Goal: Information Seeking & Learning: Learn about a topic

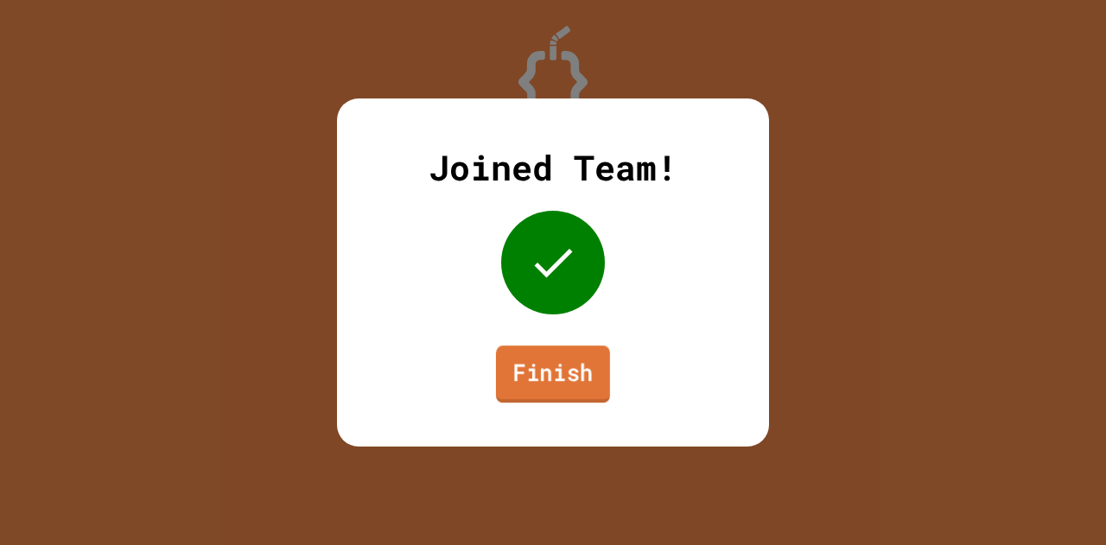
click at [521, 375] on link "Finish" at bounding box center [553, 374] width 114 height 57
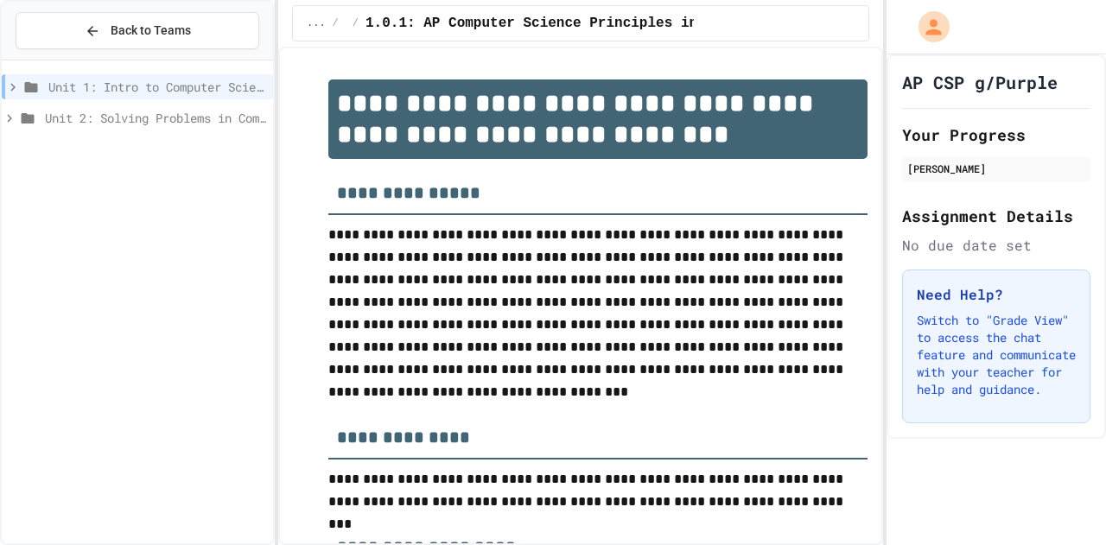
click at [15, 92] on icon at bounding box center [13, 87] width 16 height 16
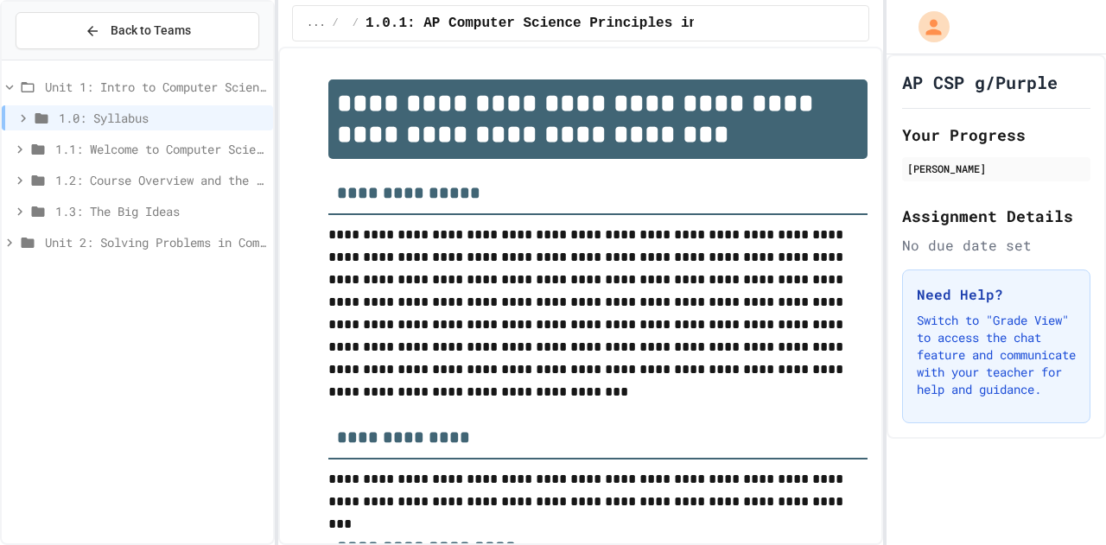
click at [169, 90] on span "Unit 1: Intro to Computer Science" at bounding box center [155, 87] width 221 height 18
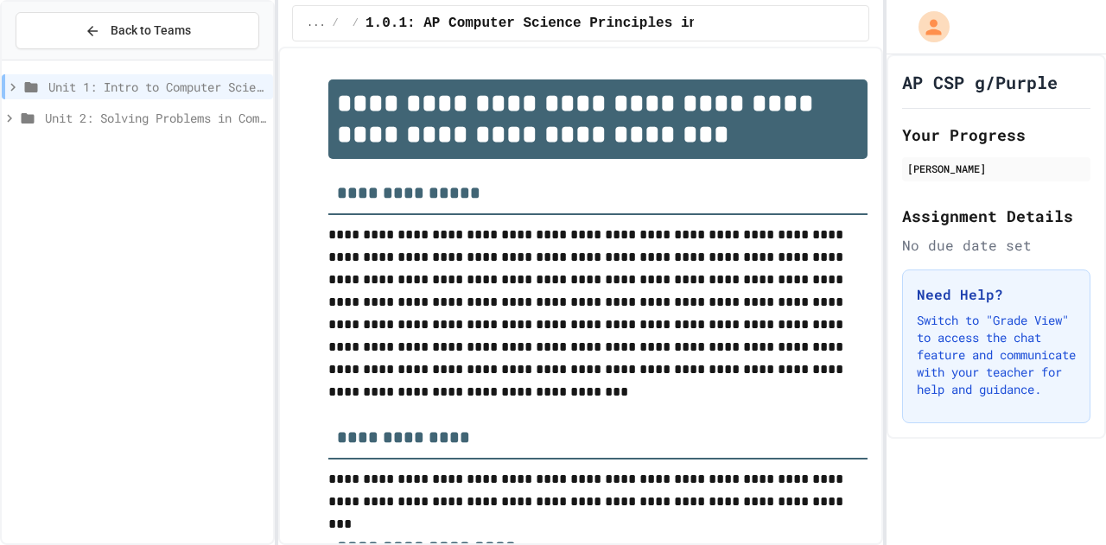
click at [169, 90] on span "Unit 1: Intro to Computer Science" at bounding box center [157, 87] width 218 height 18
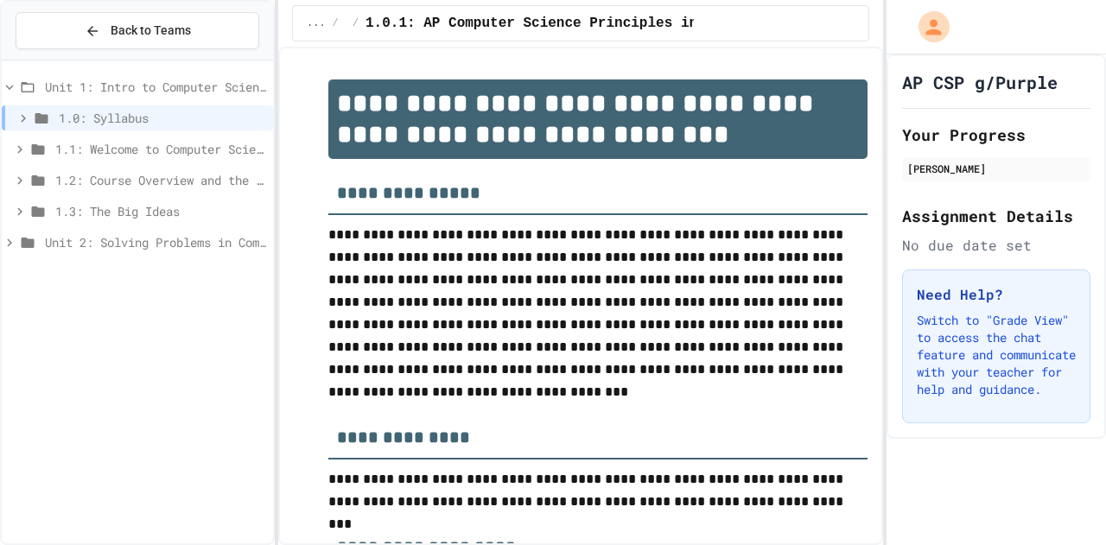
click at [169, 149] on span "1.1: Welcome to Computer Science" at bounding box center [160, 149] width 211 height 18
click at [123, 153] on span "1.1: Welcome to Computer Science" at bounding box center [160, 149] width 211 height 18
click at [73, 118] on span "1.0: Syllabus" at bounding box center [162, 118] width 207 height 18
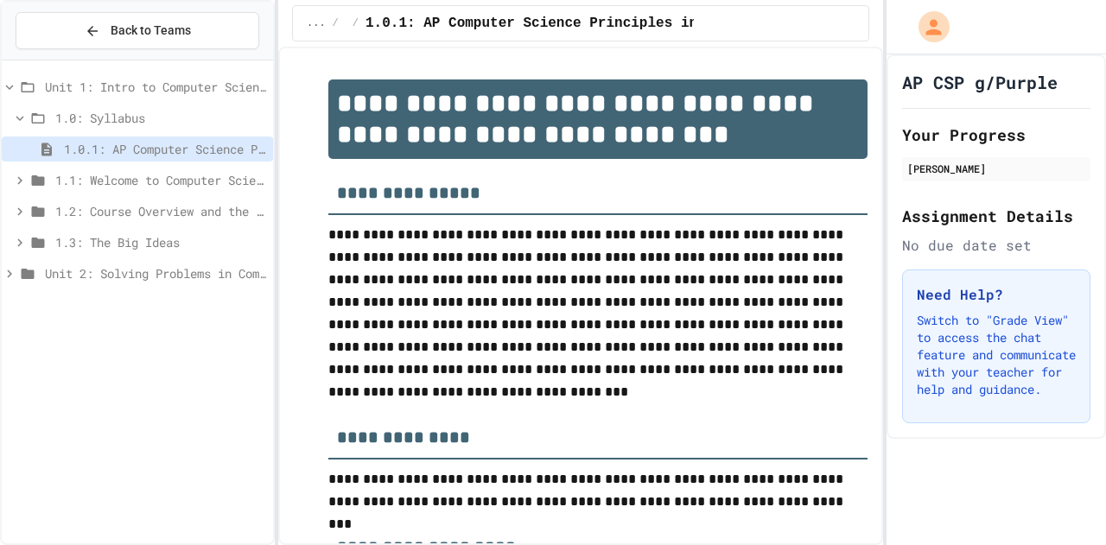
click at [22, 174] on icon at bounding box center [20, 181] width 16 height 16
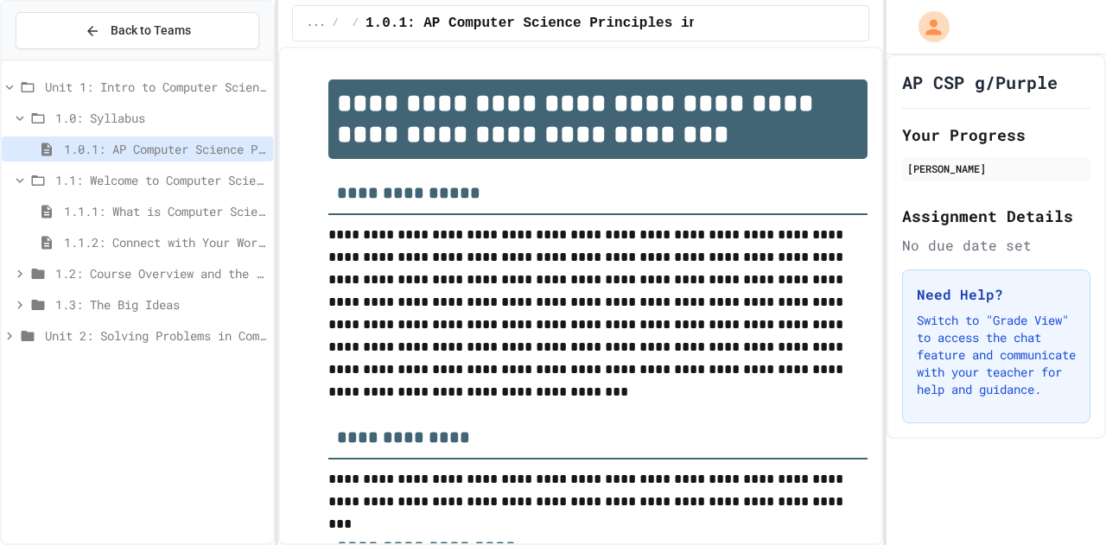
click at [157, 153] on span "1.0.1: AP Computer Science Principles in Python Course Syllabus" at bounding box center [165, 149] width 202 height 18
click at [461, 144] on h1 "**********" at bounding box center [597, 118] width 539 height 79
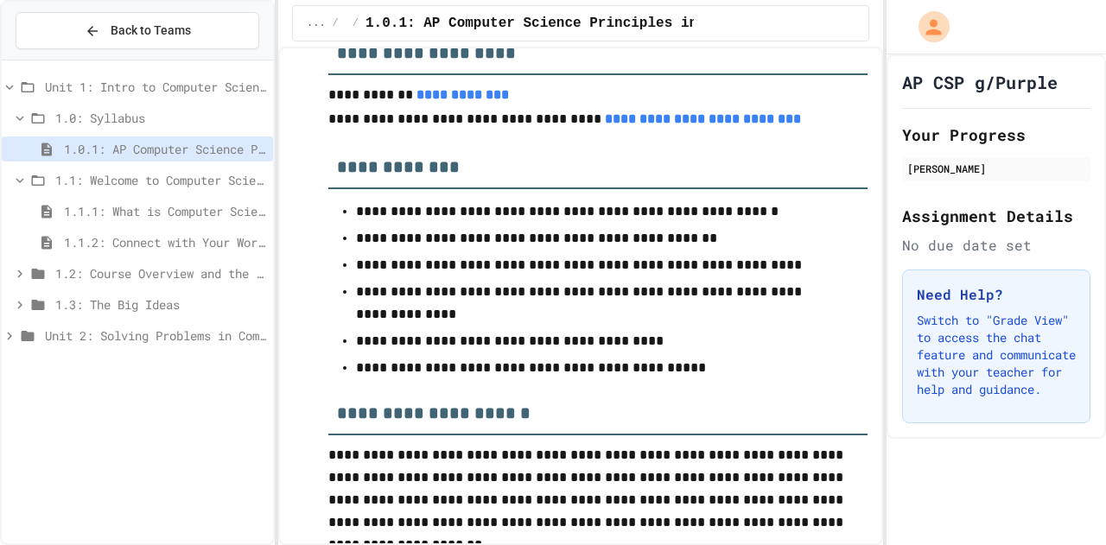
scroll to position [463, 0]
